Goal: Task Accomplishment & Management: Complete application form

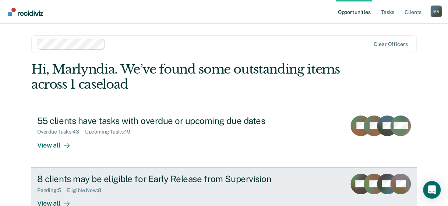
scroll to position [77, 0]
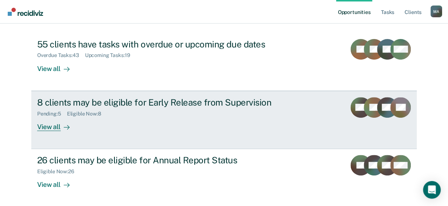
click at [51, 126] on div "View all" at bounding box center [57, 124] width 41 height 14
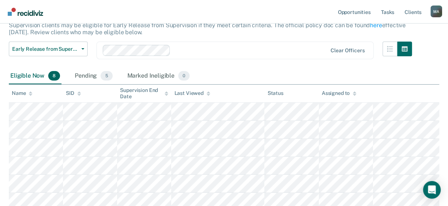
scroll to position [74, 0]
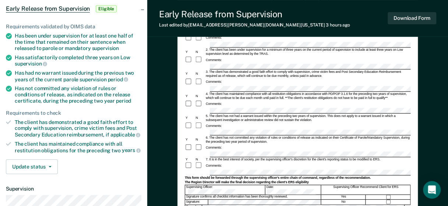
scroll to position [110, 0]
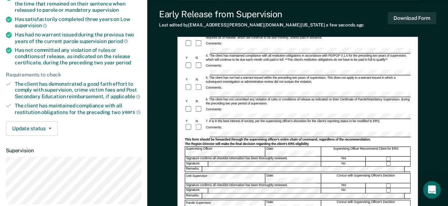
click at [277, 138] on div "This form should be forwarded through the supervising officer's entire chain of…" at bounding box center [297, 140] width 226 height 4
click at [385, 162] on div at bounding box center [388, 164] width 45 height 5
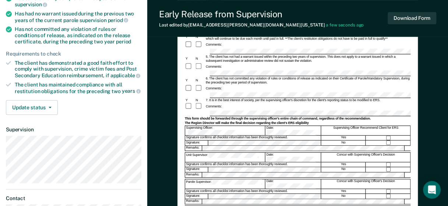
scroll to position [41, 0]
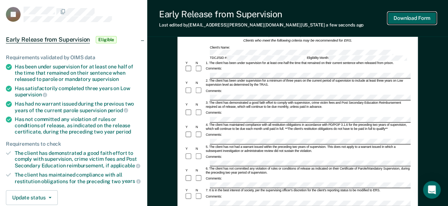
click at [418, 15] on button "Download Form" at bounding box center [412, 18] width 49 height 12
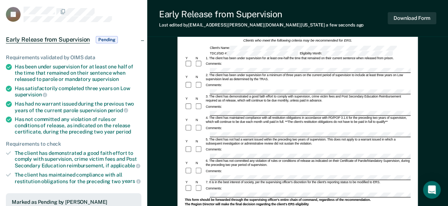
scroll to position [78, 0]
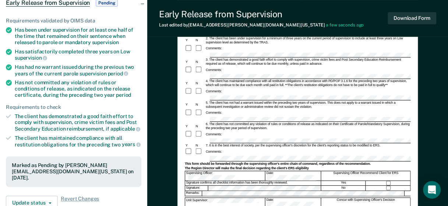
click at [405, 24] on div "Download Form" at bounding box center [412, 18] width 49 height 19
click at [409, 20] on button "Download Form" at bounding box center [412, 18] width 49 height 12
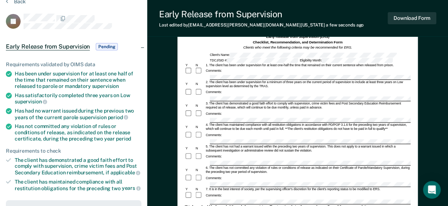
scroll to position [0, 0]
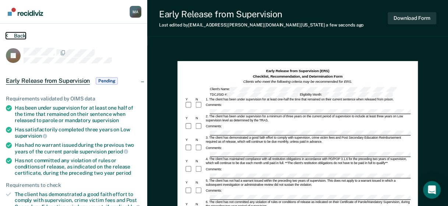
click at [16, 37] on button "Back" at bounding box center [16, 35] width 20 height 7
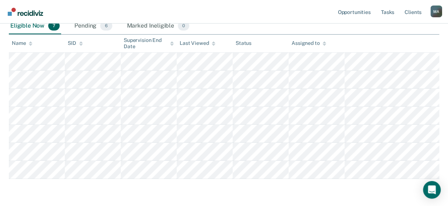
scroll to position [88, 0]
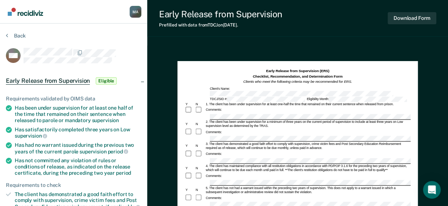
click at [235, 107] on div "Comments:" at bounding box center [297, 110] width 226 height 8
